Goal: Transaction & Acquisition: Purchase product/service

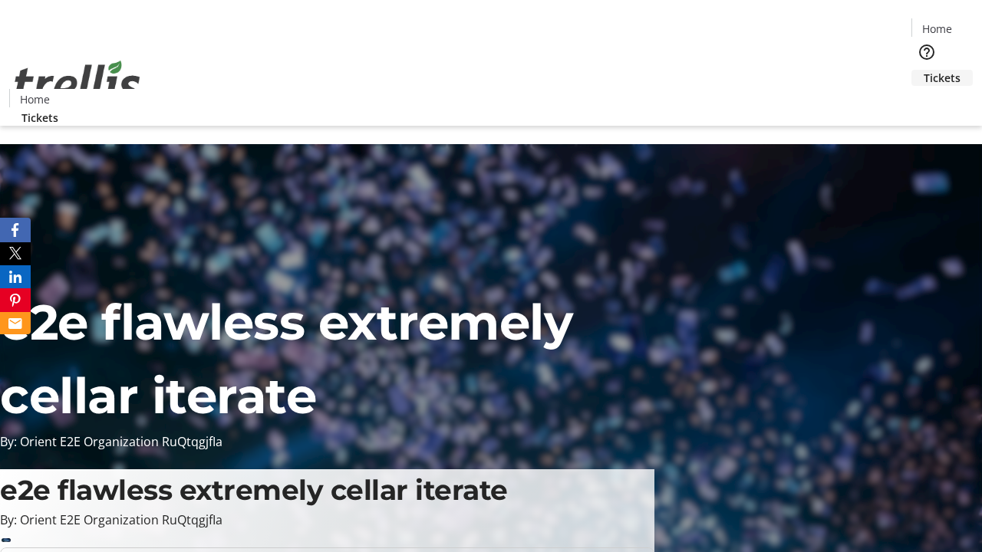
click at [923, 70] on span "Tickets" at bounding box center [941, 78] width 37 height 16
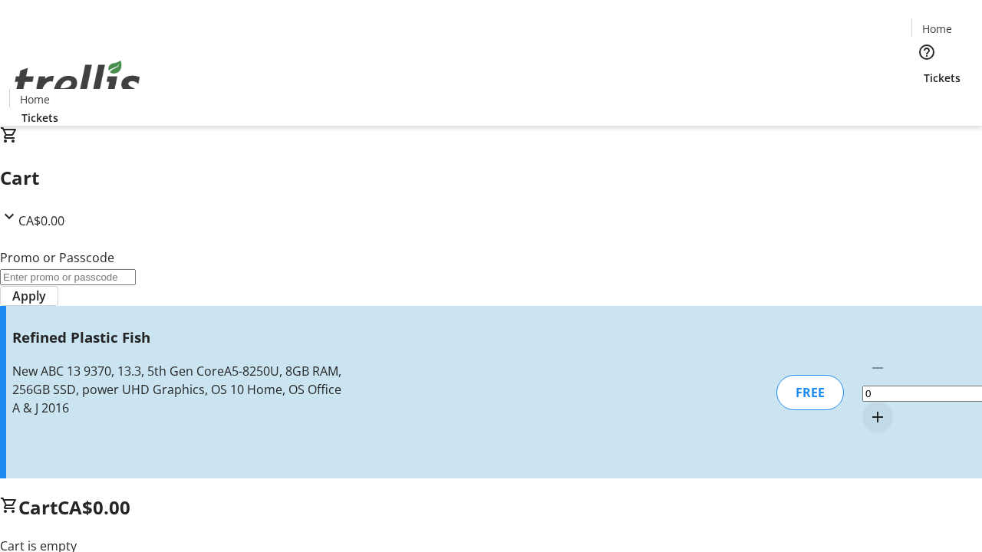
click at [868, 408] on mat-icon "Increment by one" at bounding box center [877, 417] width 18 height 18
type input "1"
